Goal: Navigation & Orientation: Find specific page/section

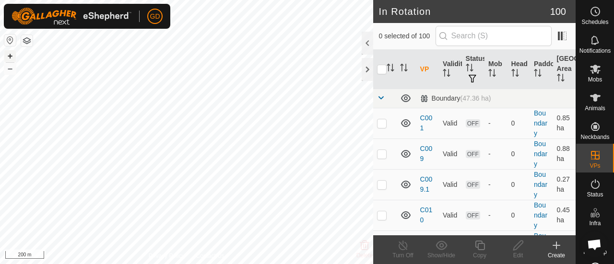
click at [11, 56] on button "+" at bounding box center [10, 56] width 12 height 12
click at [11, 55] on button "+" at bounding box center [10, 56] width 12 height 12
